Goal: Task Accomplishment & Management: Use online tool/utility

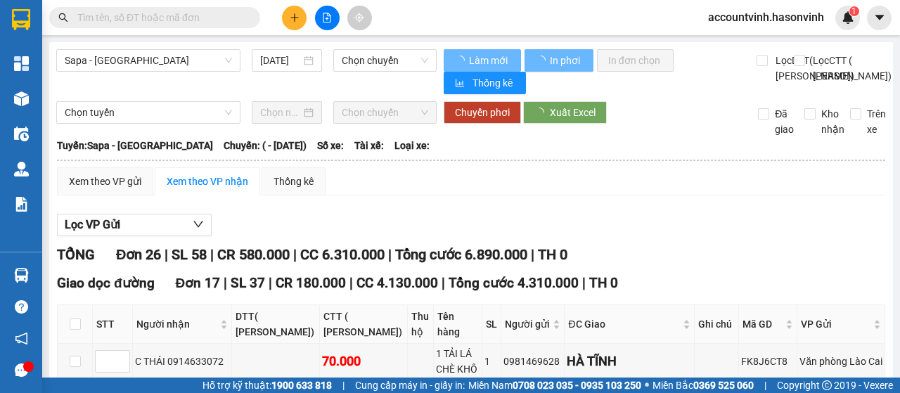
type input "[DATE]"
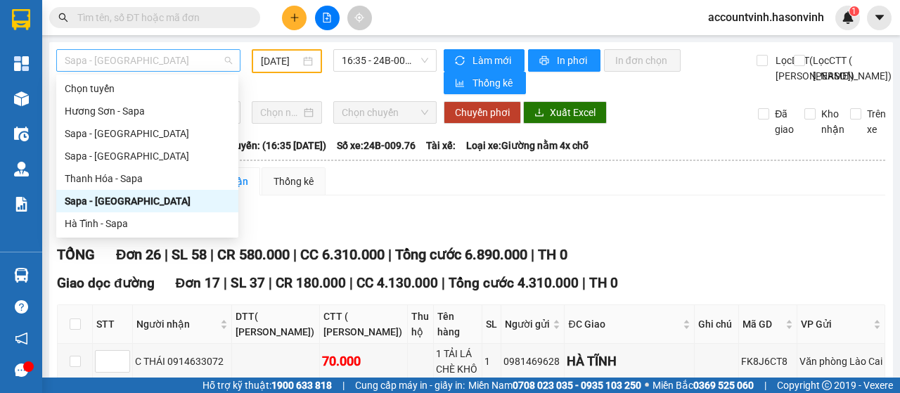
click at [145, 56] on span "Sapa - [GEOGRAPHIC_DATA]" at bounding box center [148, 60] width 167 height 21
click at [132, 166] on div "Sapa - [GEOGRAPHIC_DATA]" at bounding box center [147, 156] width 182 height 23
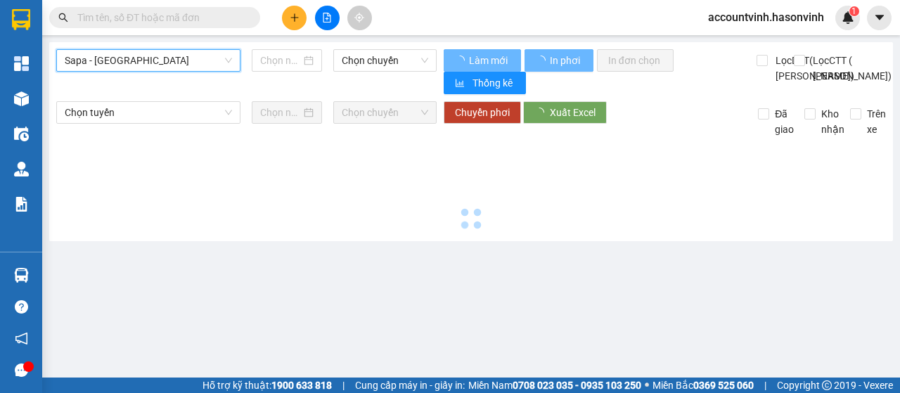
click at [198, 62] on span "Sapa - [GEOGRAPHIC_DATA]" at bounding box center [148, 60] width 167 height 21
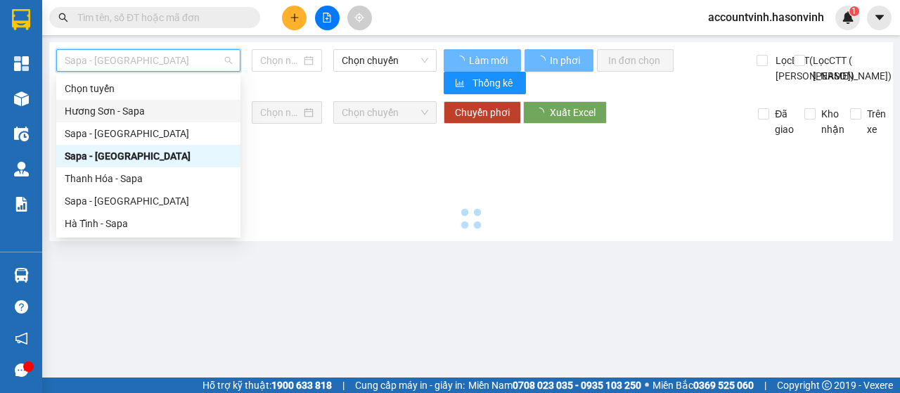
type input "[DATE]"
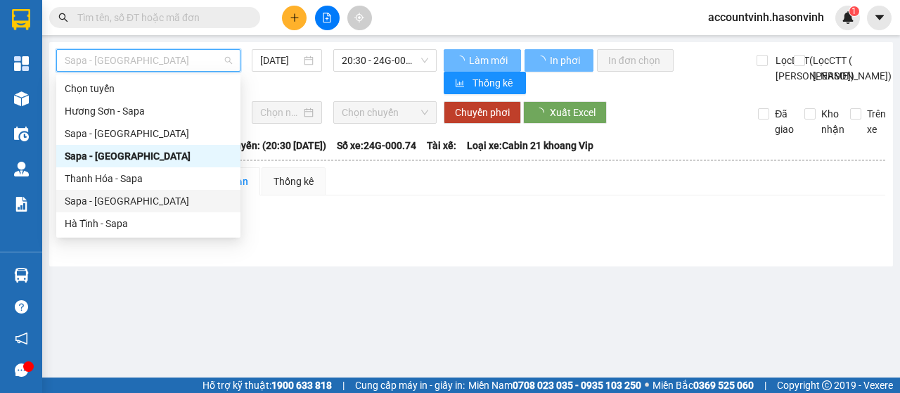
click at [159, 197] on div "Sapa - [GEOGRAPHIC_DATA]" at bounding box center [148, 200] width 167 height 15
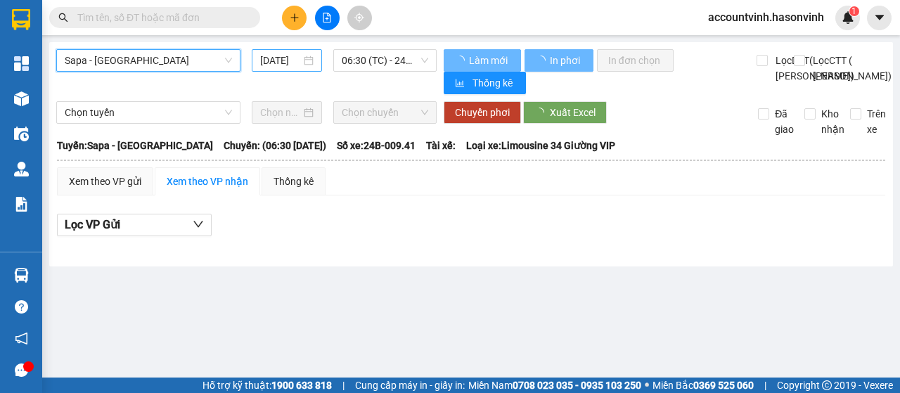
click at [291, 58] on input "[DATE]" at bounding box center [280, 60] width 41 height 15
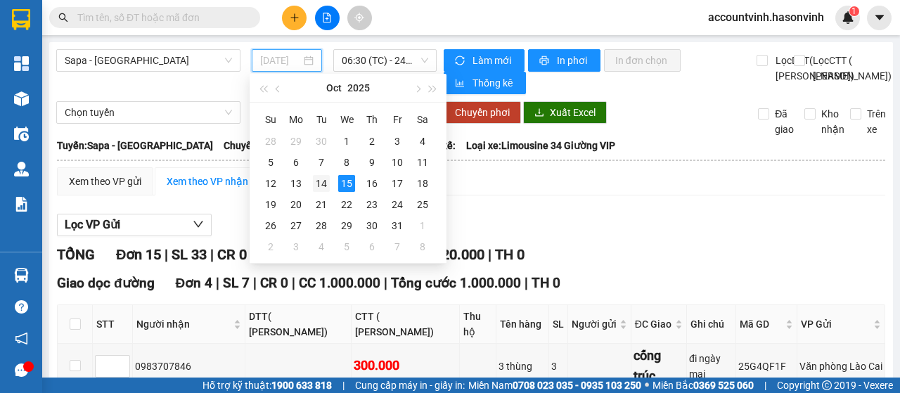
click at [321, 182] on div "14" at bounding box center [321, 183] width 17 height 17
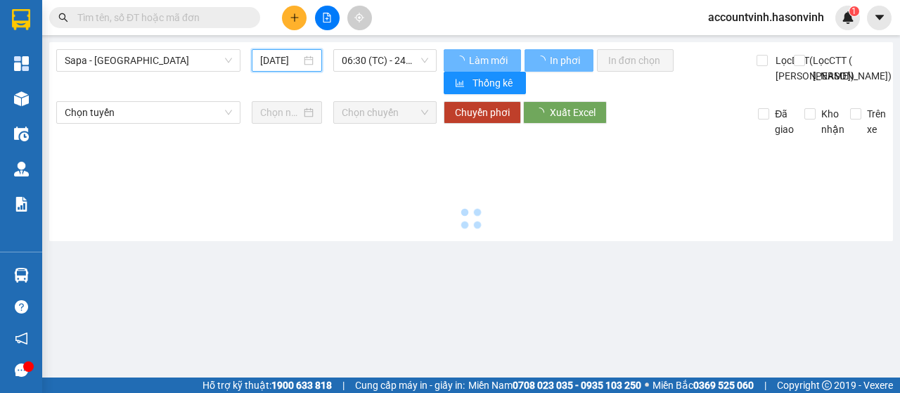
type input "[DATE]"
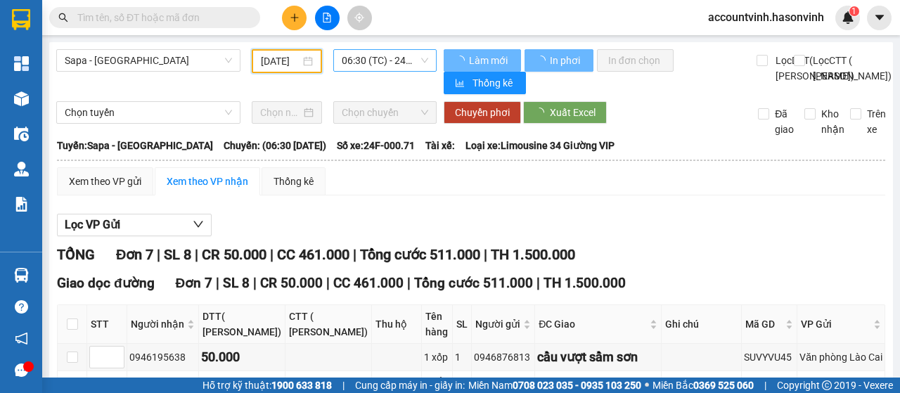
click at [370, 58] on span "06:30 (TC) - 24F-000.71" at bounding box center [385, 60] width 86 height 21
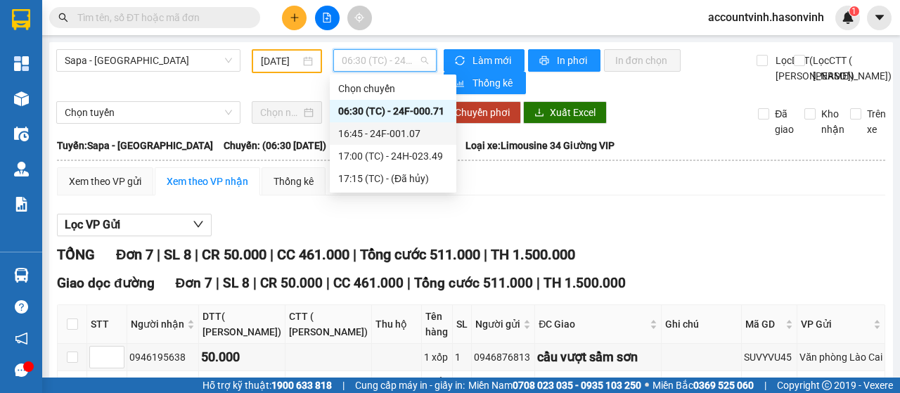
click at [404, 133] on div "16:45 - 24F-001.07" at bounding box center [393, 133] width 110 height 15
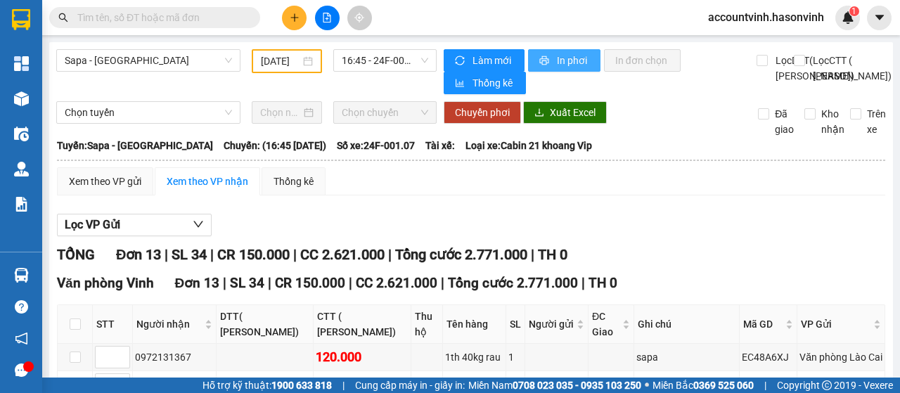
click at [574, 51] on button "In phơi" at bounding box center [564, 60] width 72 height 23
click at [170, 15] on input "text" at bounding box center [160, 17] width 166 height 15
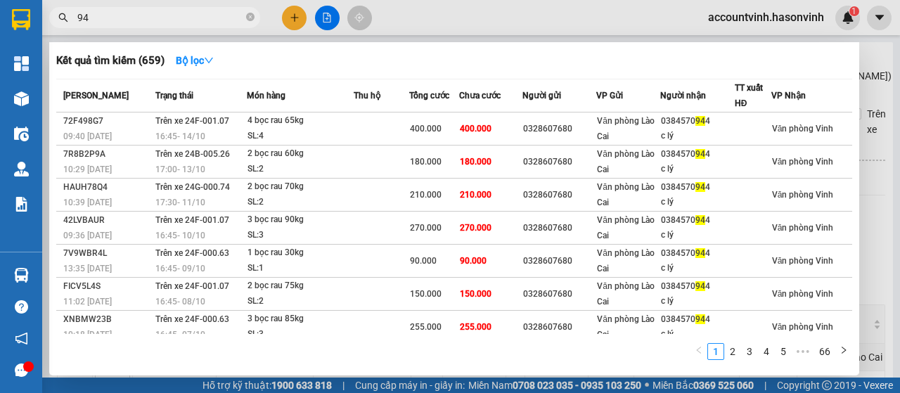
type input "9"
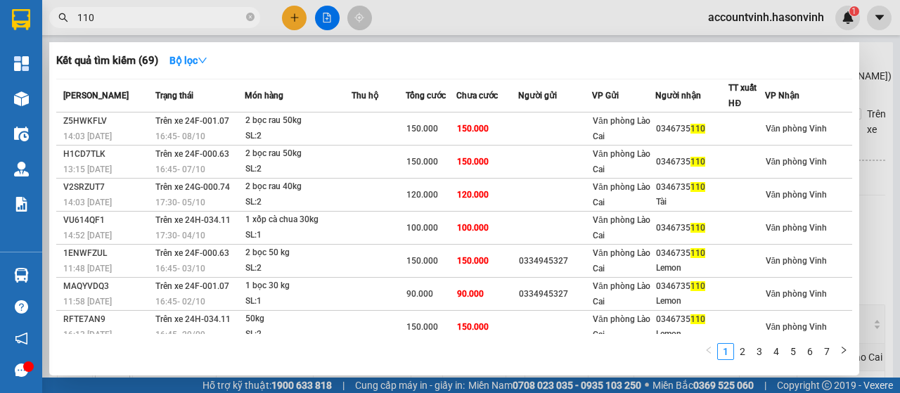
type input "110"
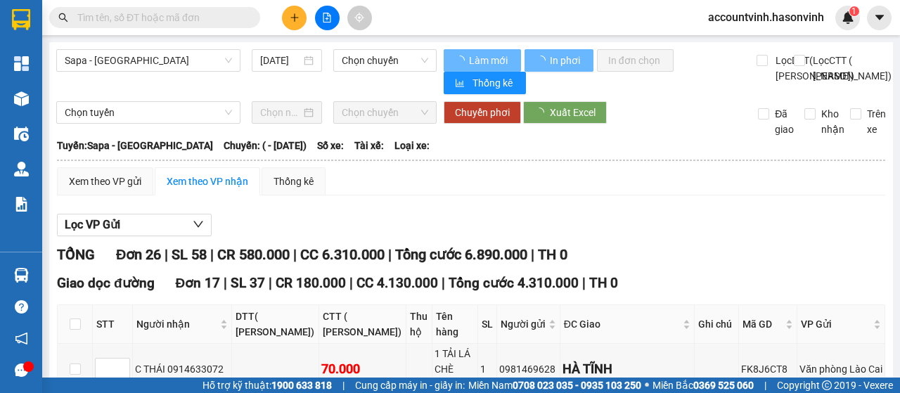
type input "[DATE]"
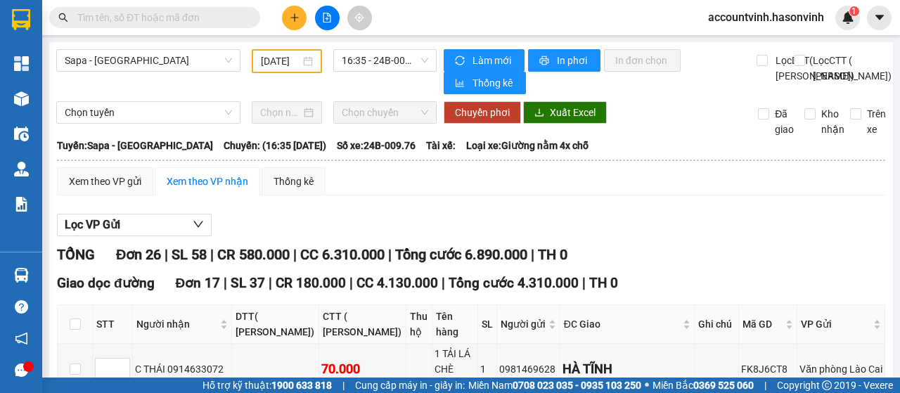
click at [194, 15] on input "text" at bounding box center [160, 17] width 166 height 15
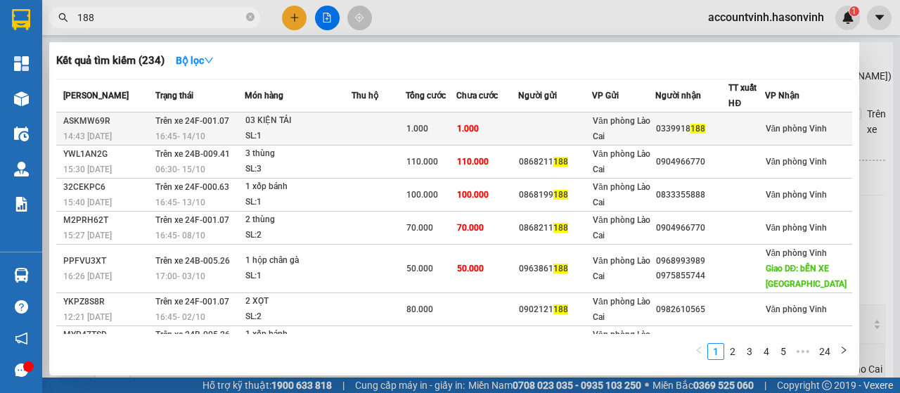
type input "188"
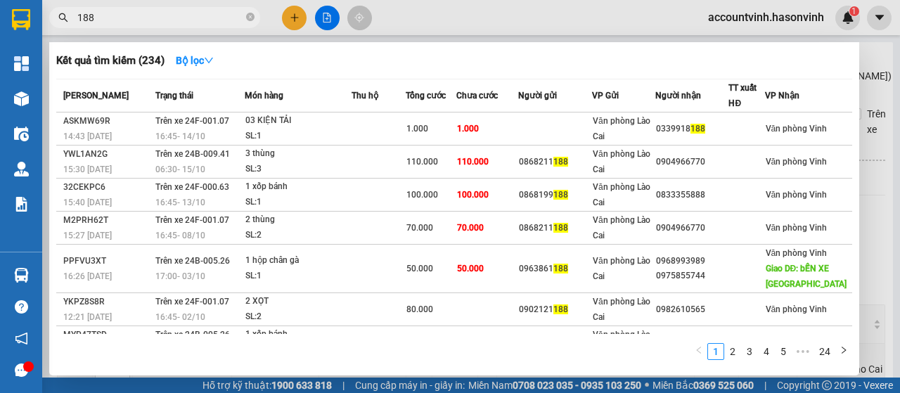
click at [317, 18] on div at bounding box center [450, 196] width 900 height 393
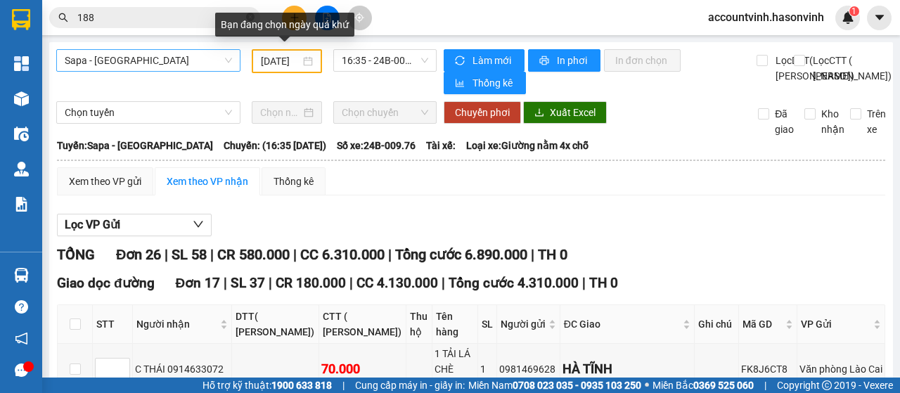
click at [189, 61] on span "Sapa - [GEOGRAPHIC_DATA]" at bounding box center [148, 60] width 167 height 21
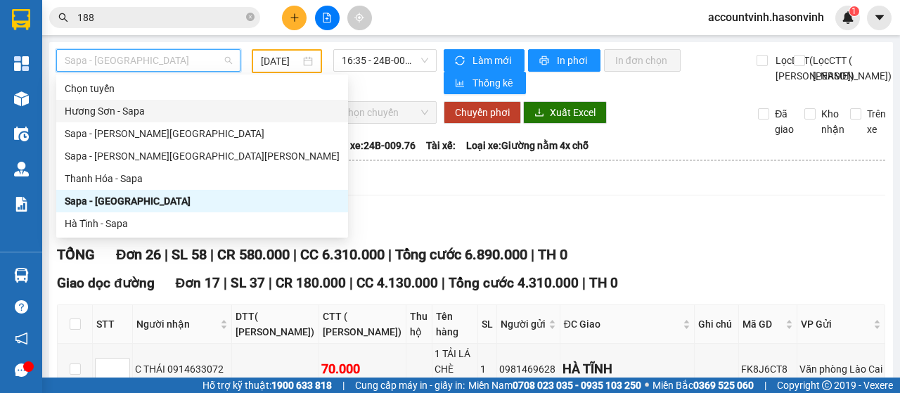
click at [175, 111] on div "Hương Sơn - Sapa" at bounding box center [202, 110] width 275 height 15
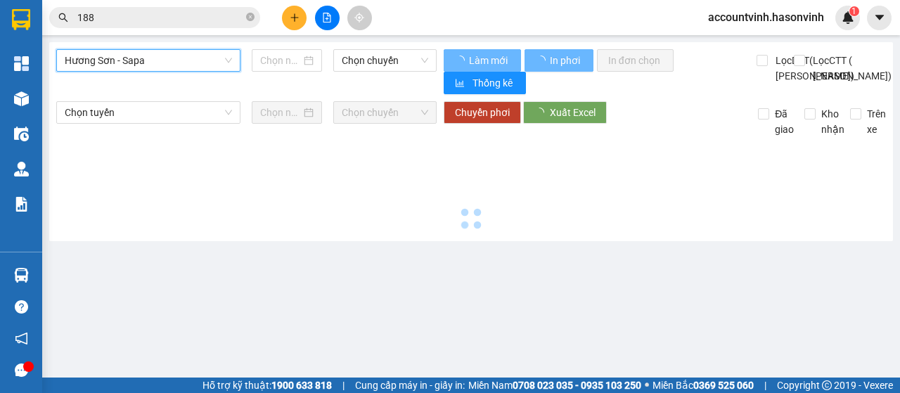
click at [210, 57] on span "Hương Sơn - Sapa" at bounding box center [148, 60] width 167 height 21
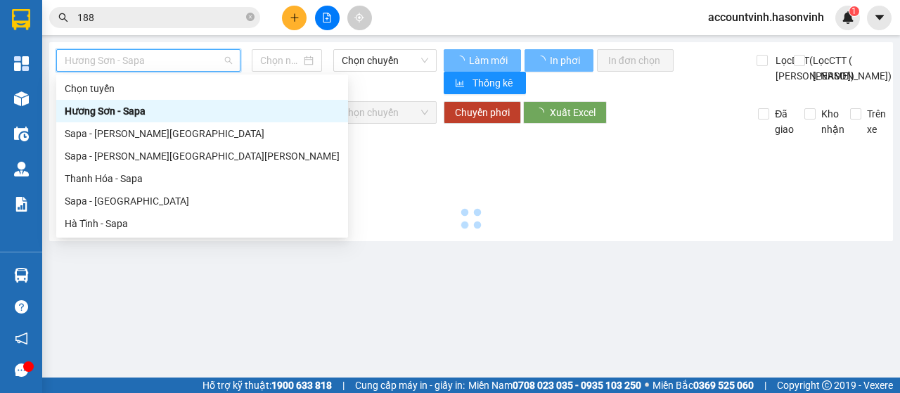
type input "[DATE]"
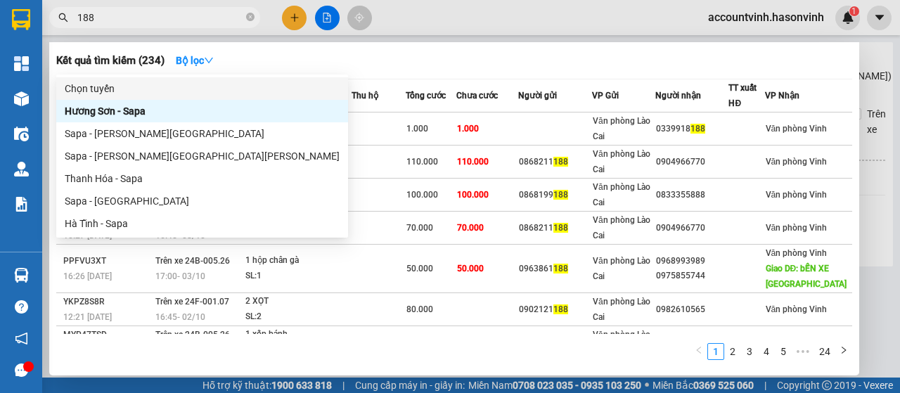
click at [149, 13] on input "188" at bounding box center [160, 17] width 166 height 15
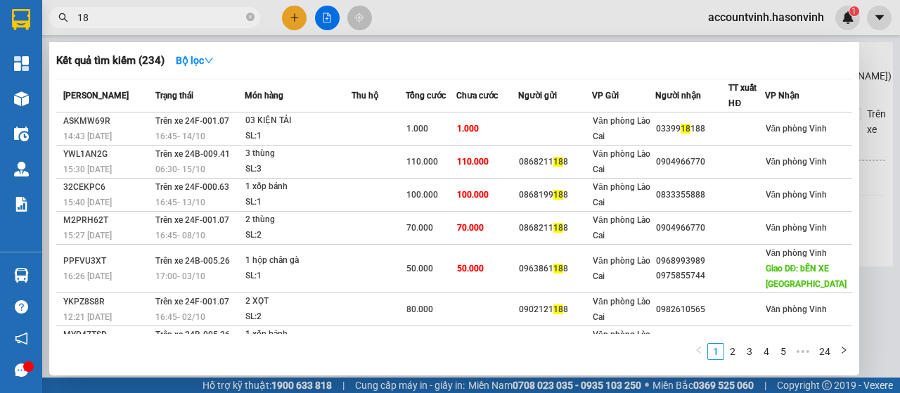
type input "1"
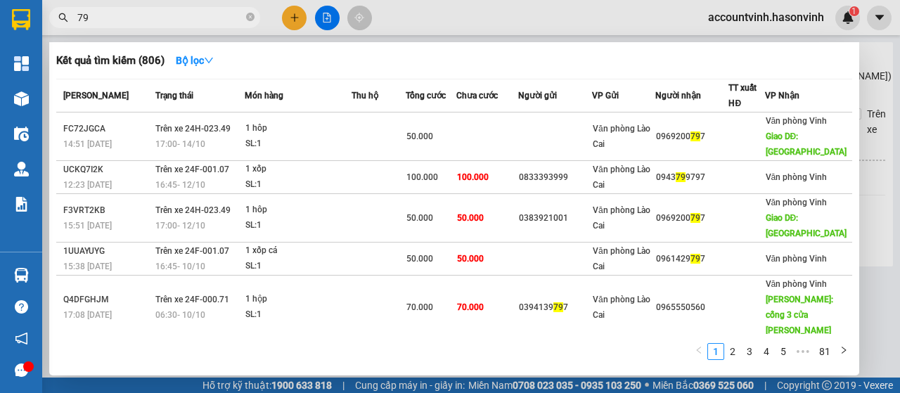
type input "7"
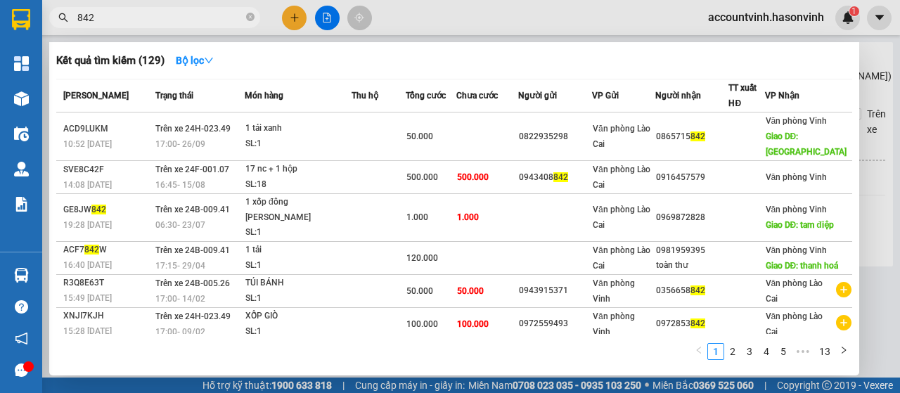
click at [166, 19] on input "842" at bounding box center [160, 17] width 166 height 15
type input "8"
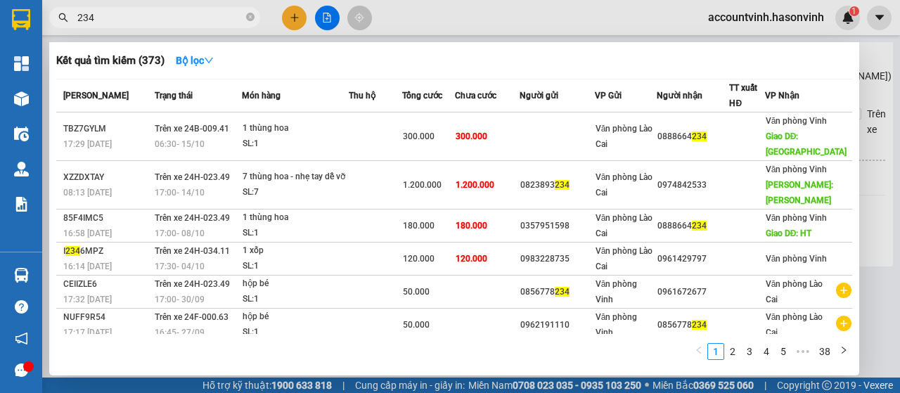
click at [177, 19] on input "234" at bounding box center [160, 17] width 166 height 15
type input "2"
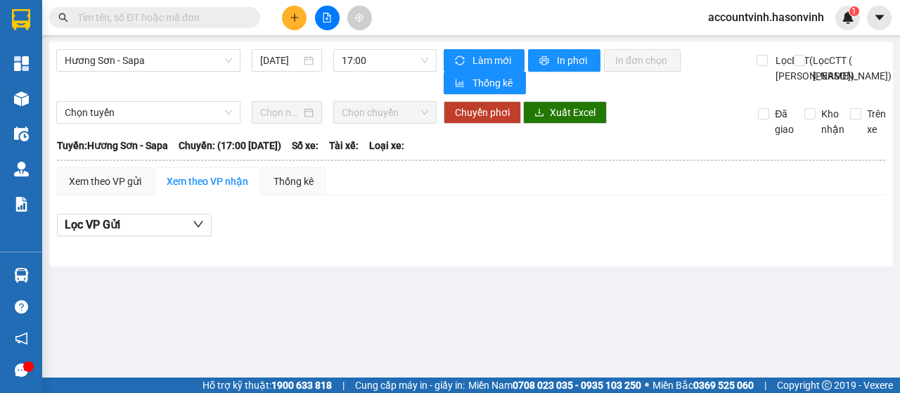
type input "3"
click at [193, 60] on span "Hương Sơn - Sapa" at bounding box center [148, 60] width 167 height 21
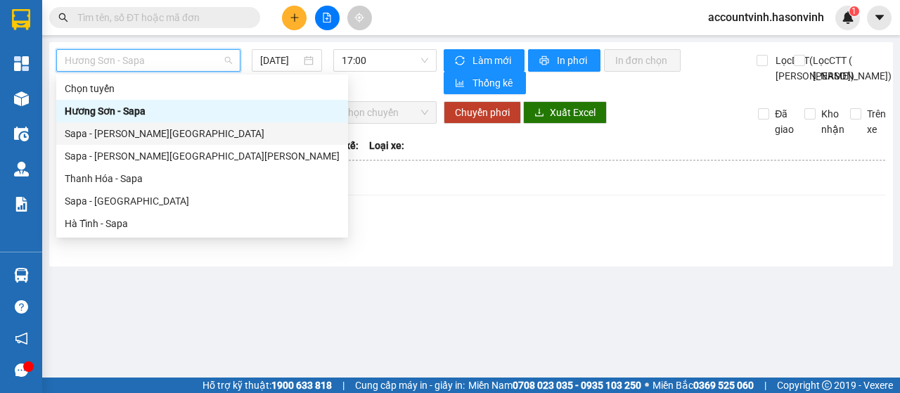
click at [163, 132] on div "Sapa - [GEOGRAPHIC_DATA]" at bounding box center [202, 133] width 275 height 15
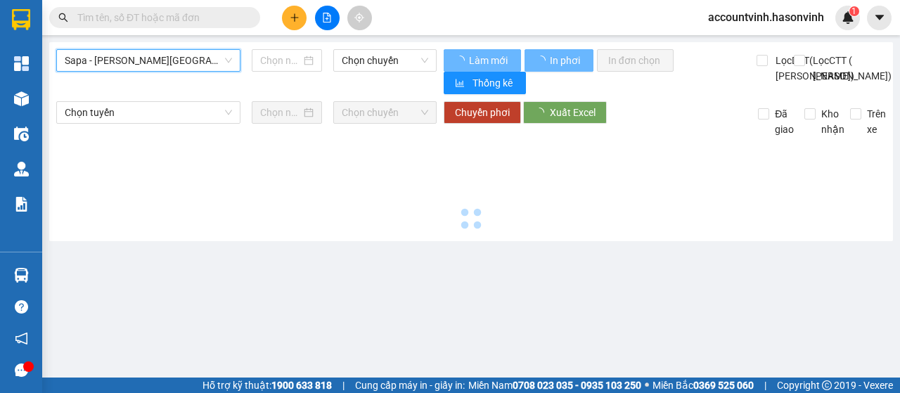
click at [205, 61] on span "Sapa - [GEOGRAPHIC_DATA]" at bounding box center [148, 60] width 167 height 21
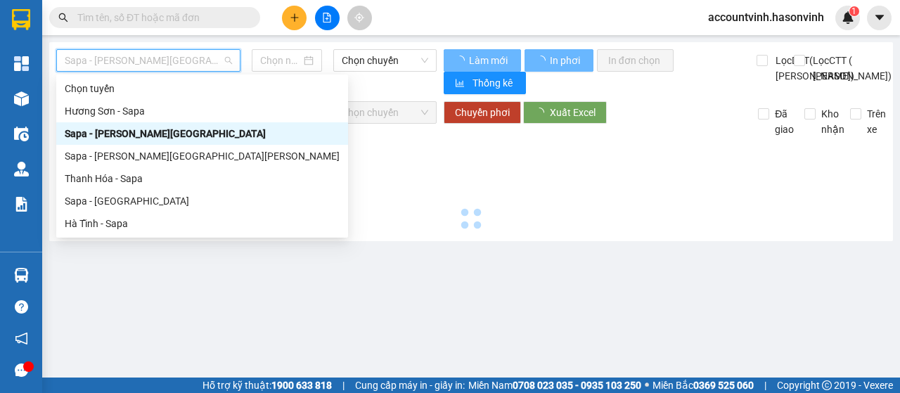
type input "[DATE]"
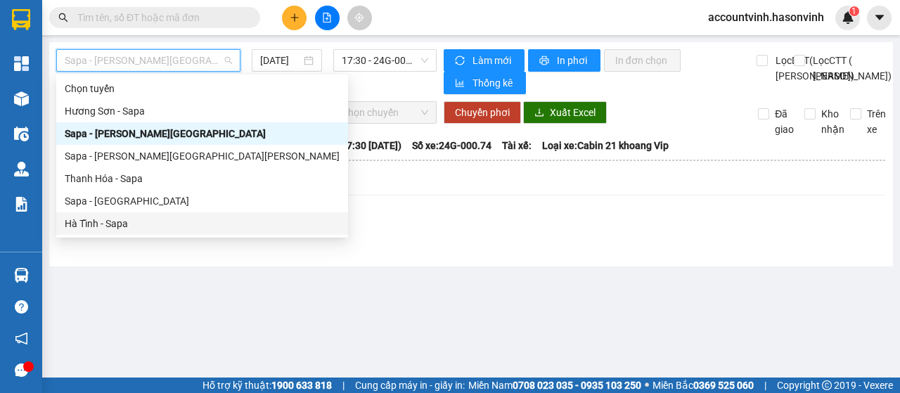
click at [139, 220] on div "Hà Tĩnh - Sapa" at bounding box center [202, 223] width 275 height 15
type input "[DATE]"
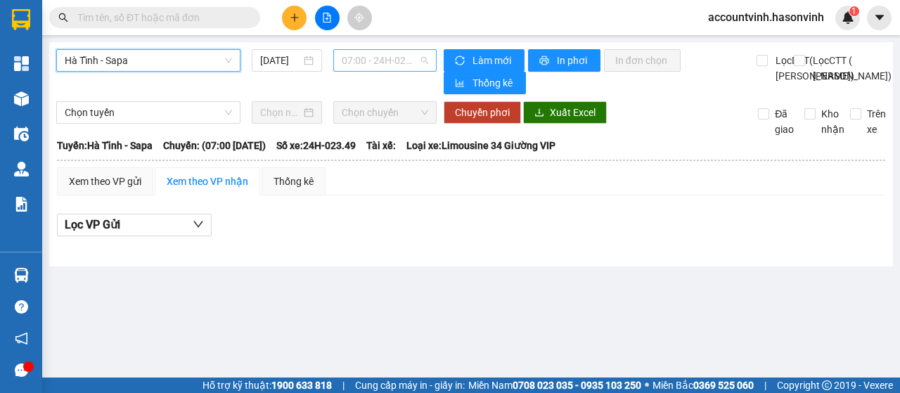
click at [357, 61] on span "07:00 - 24H-023.49" at bounding box center [385, 60] width 86 height 21
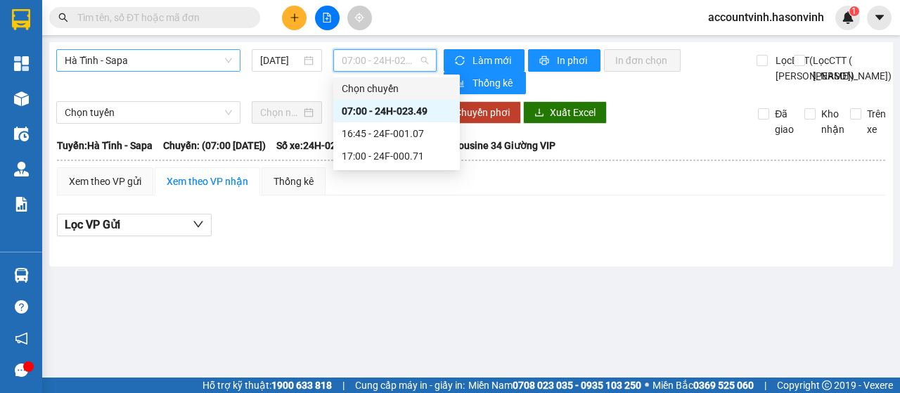
click at [177, 51] on span "Hà Tĩnh - Sapa" at bounding box center [148, 60] width 167 height 21
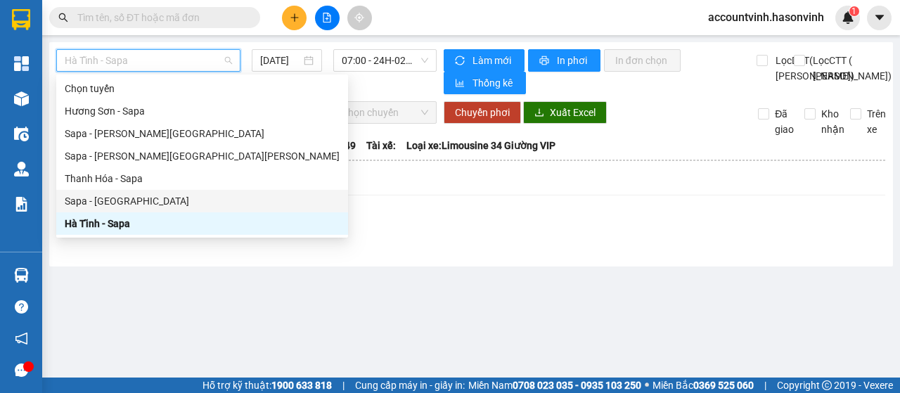
click at [124, 203] on div "Sapa - [GEOGRAPHIC_DATA]" at bounding box center [202, 200] width 275 height 15
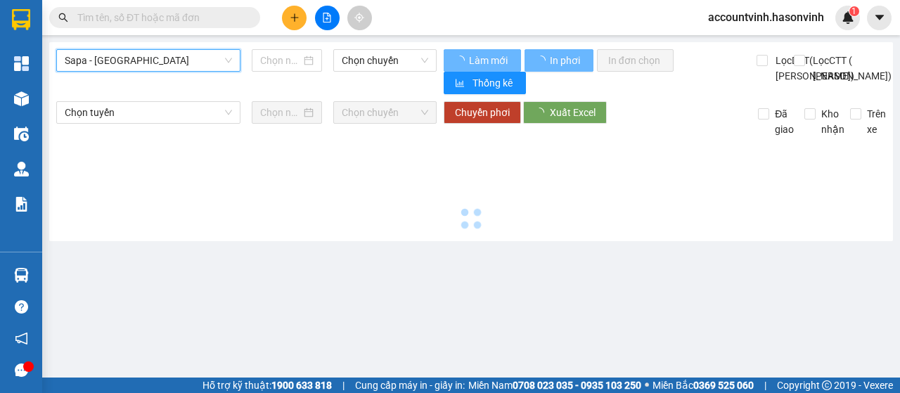
type input "[DATE]"
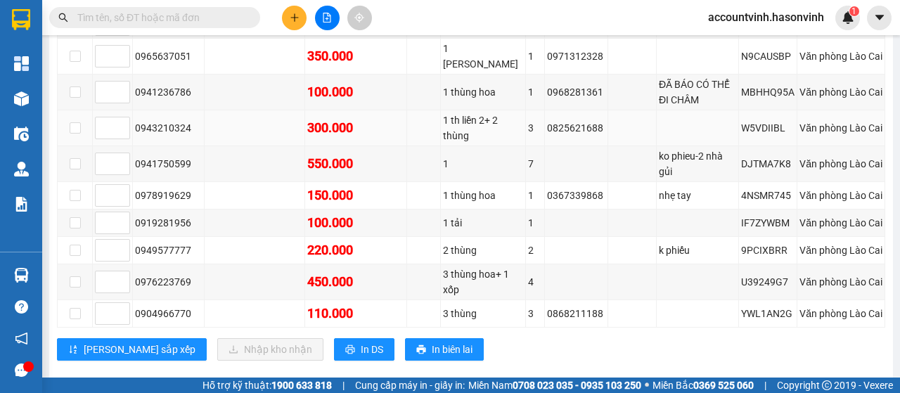
scroll to position [553, 0]
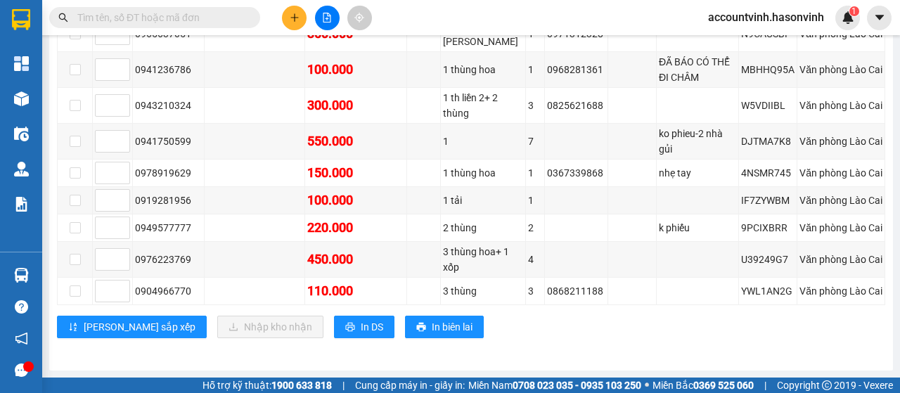
click at [169, 15] on input "text" at bounding box center [160, 17] width 166 height 15
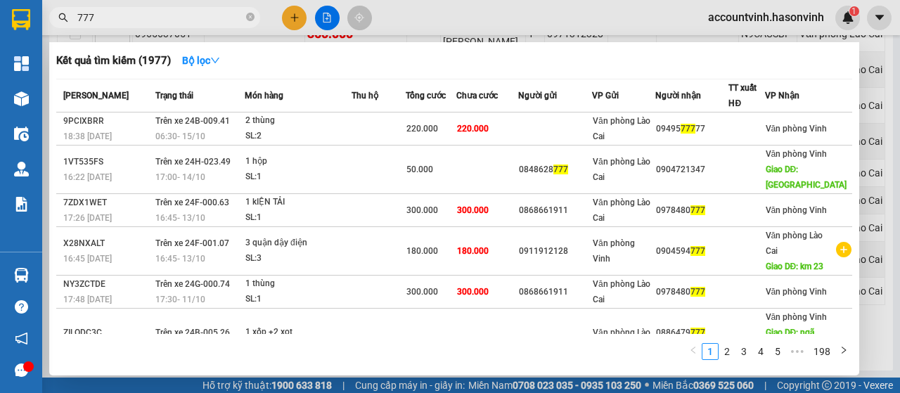
click at [75, 12] on span "777" at bounding box center [154, 17] width 211 height 21
click at [100, 16] on input "777" at bounding box center [160, 17] width 166 height 15
type input "7"
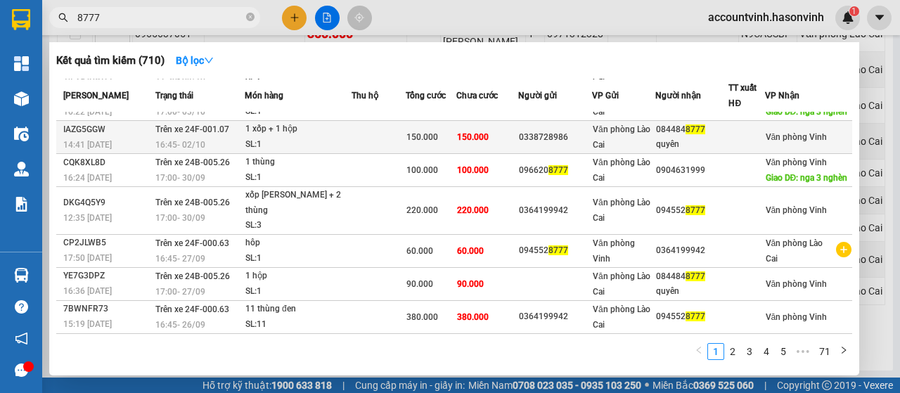
scroll to position [142, 0]
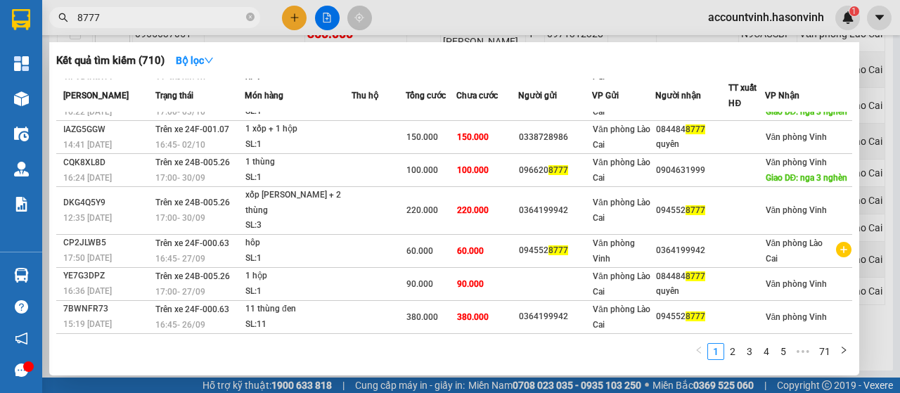
click at [124, 13] on input "8777" at bounding box center [160, 17] width 166 height 15
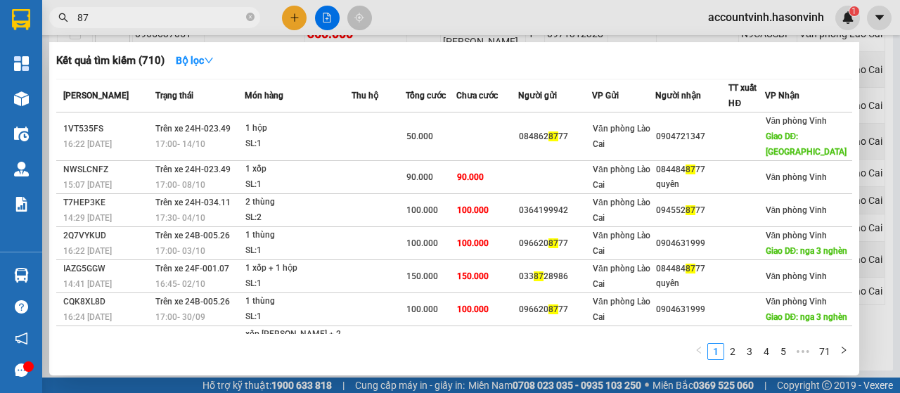
type input "8"
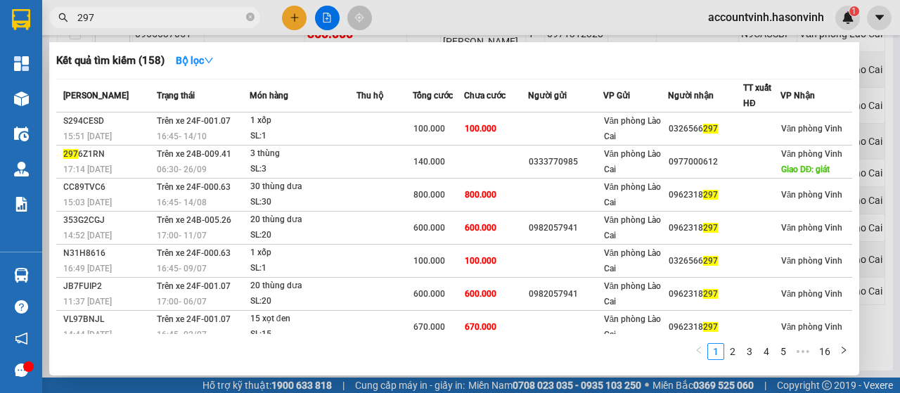
type input "297"
